Goal: Obtain resource: Obtain resource

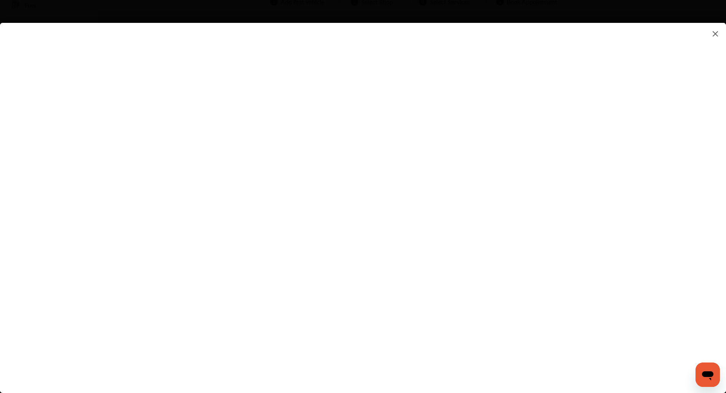
scroll to position [47, 0]
click at [495, 108] on flutter-view at bounding box center [363, 200] width 726 height 355
click at [464, 185] on flutter-view at bounding box center [363, 200] width 726 height 355
click at [602, 249] on flutter-view at bounding box center [363, 200] width 726 height 355
click at [488, 242] on flutter-view at bounding box center [363, 200] width 726 height 355
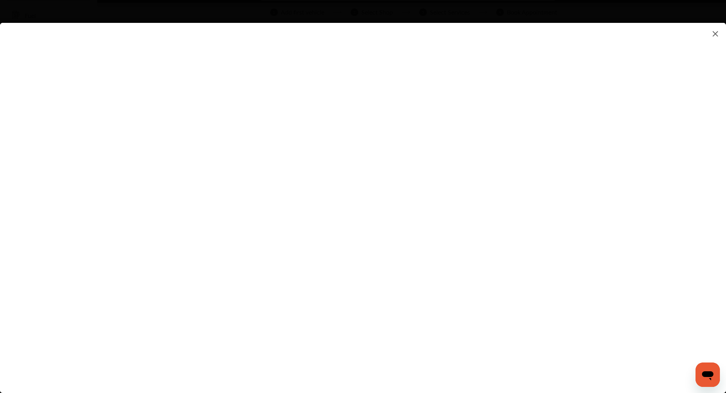
click at [373, 239] on flutter-view at bounding box center [363, 200] width 726 height 355
click at [195, 42] on flutter-view at bounding box center [363, 200] width 726 height 355
click at [715, 32] on img at bounding box center [715, 34] width 9 height 10
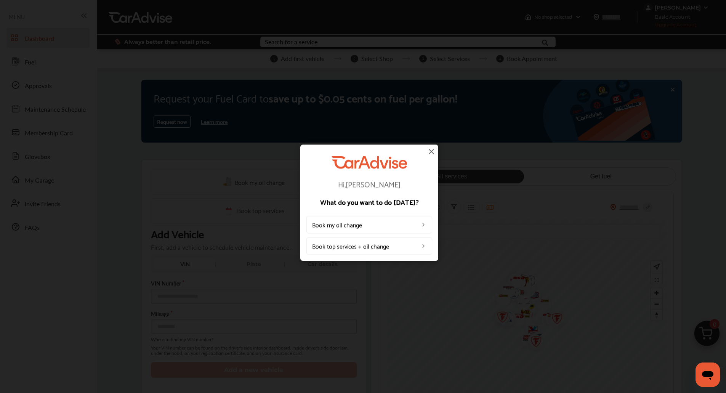
click at [427, 150] on img at bounding box center [431, 151] width 9 height 9
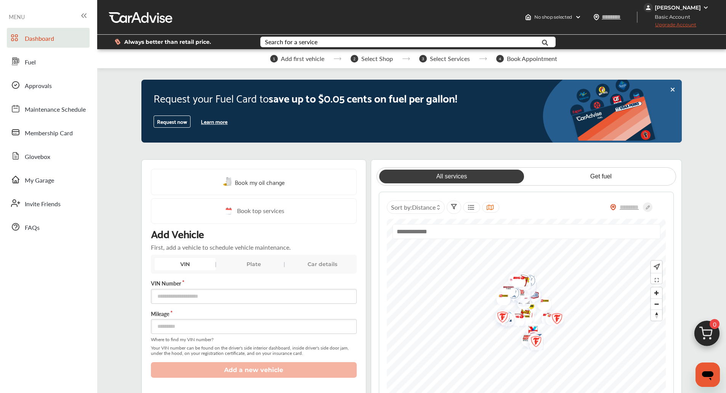
click at [83, 15] on icon at bounding box center [83, 15] width 9 height 9
